Goal: Information Seeking & Learning: Check status

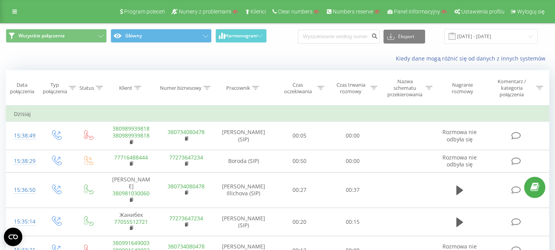
click at [337, 44] on div "Wszystkie połączenia Główny Harmonogram Eksport .csv .xls .xlsx 22.08.2025 - 22…" at bounding box center [277, 37] width 554 height 26
click at [337, 34] on input at bounding box center [339, 37] width 82 height 14
paste input
click at [337, 34] on input at bounding box center [339, 37] width 82 height 14
paste input
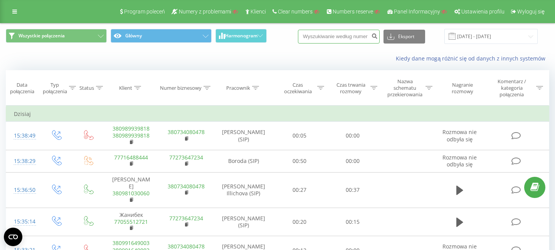
paste input "48662545948"
type input "48662545948"
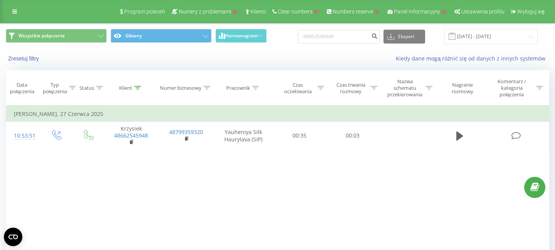
scroll to position [5, 0]
